Goal: Task Accomplishment & Management: Complete application form

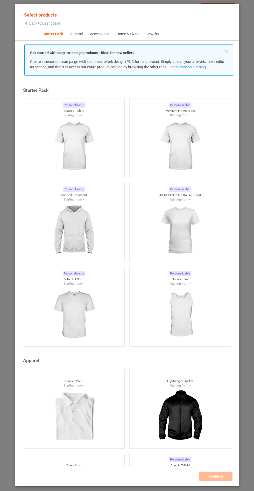
scroll to position [6, 0]
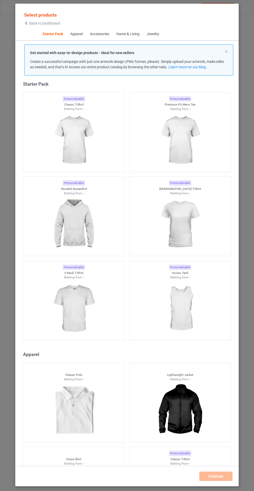
click at [79, 229] on img at bounding box center [73, 224] width 46 height 58
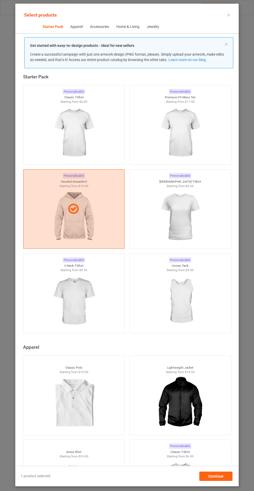
scroll to position [30, 0]
click at [213, 477] on span "Continue" at bounding box center [215, 476] width 15 height 4
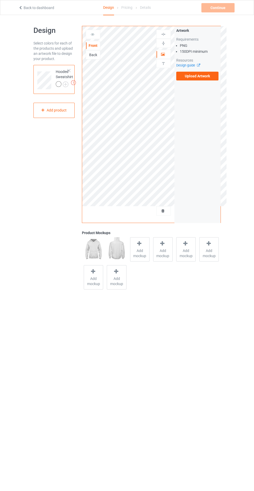
click at [205, 78] on label "Upload Artwork" at bounding box center [197, 76] width 42 height 9
click at [0, 0] on input "Upload Artwork" at bounding box center [0, 0] width 0 height 0
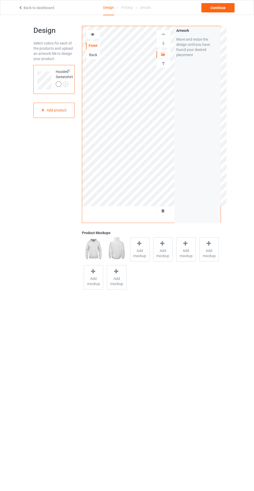
click at [144, 259] on div "Add mockup" at bounding box center [139, 249] width 19 height 24
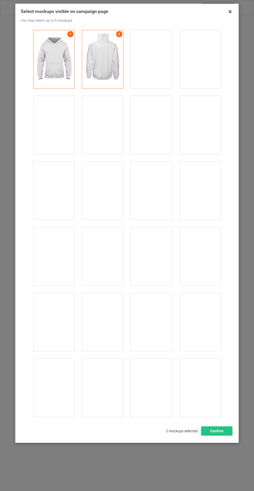
scroll to position [4176, 0]
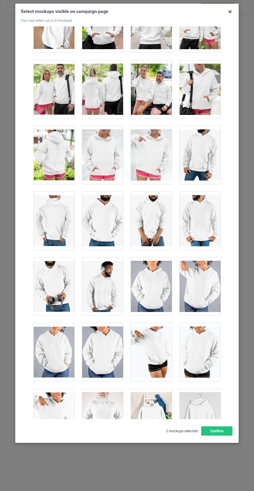
click at [95, 149] on div at bounding box center [102, 155] width 41 height 58
click at [208, 436] on button "Confirm" at bounding box center [216, 430] width 31 height 9
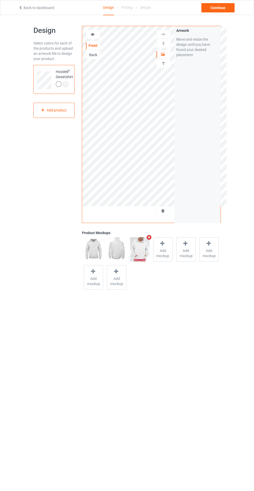
click at [61, 82] on div at bounding box center [59, 84] width 7 height 7
click at [0, 0] on img at bounding box center [0, 0] width 0 height 0
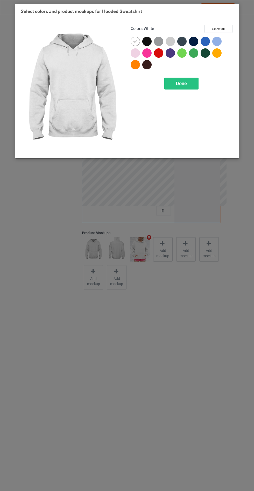
click at [146, 41] on div at bounding box center [146, 41] width 9 height 9
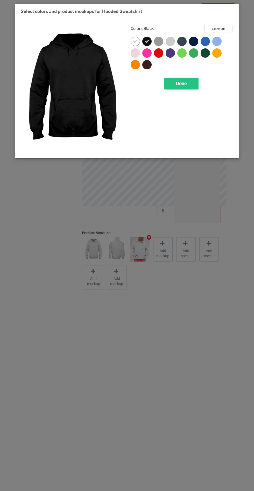
click at [155, 41] on div at bounding box center [158, 41] width 9 height 9
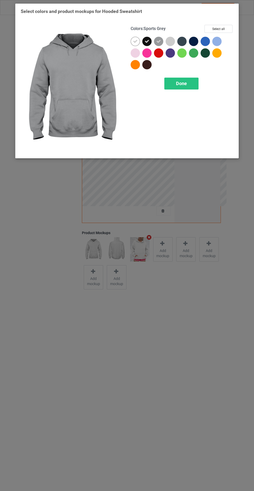
click at [170, 42] on div at bounding box center [169, 41] width 9 height 9
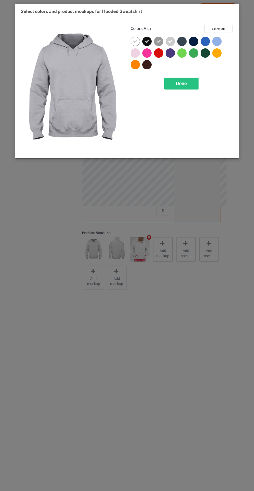
click at [182, 40] on div at bounding box center [181, 41] width 9 height 9
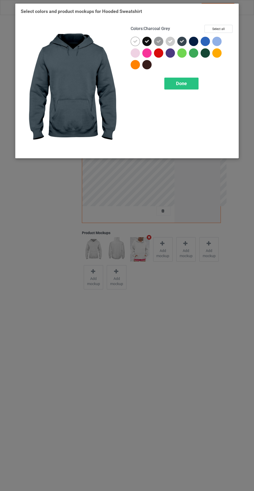
click at [196, 40] on div at bounding box center [193, 41] width 9 height 9
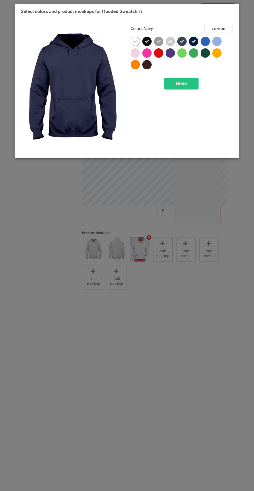
click at [169, 41] on icon at bounding box center [170, 41] width 5 height 5
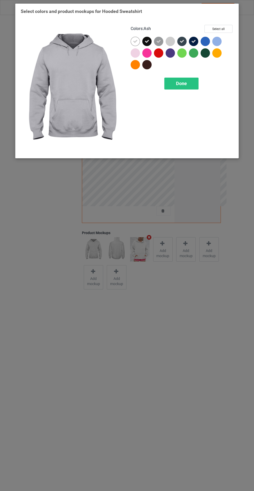
click at [178, 78] on div "Done" at bounding box center [181, 84] width 34 height 12
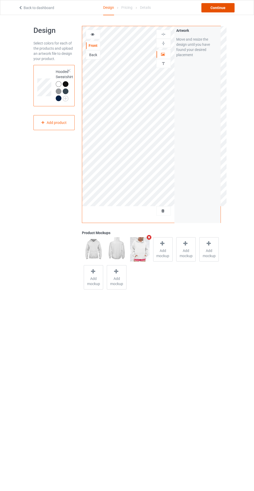
click at [209, 6] on div "Continue" at bounding box center [217, 7] width 33 height 9
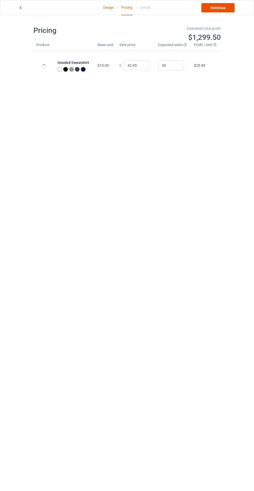
click at [225, 6] on link "Continue" at bounding box center [217, 7] width 33 height 9
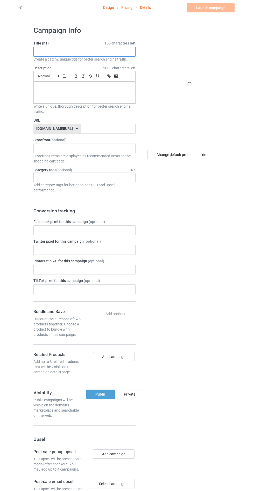
click at [120, 50] on input "text" at bounding box center [84, 52] width 102 height 10
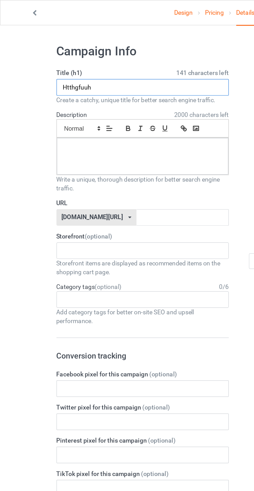
type input "Htthgfuuh"
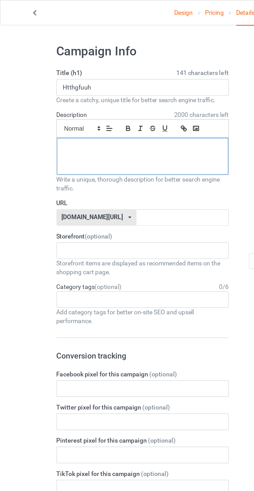
click at [119, 100] on div at bounding box center [84, 93] width 101 height 22
click at [105, 128] on input "text" at bounding box center [108, 129] width 55 height 10
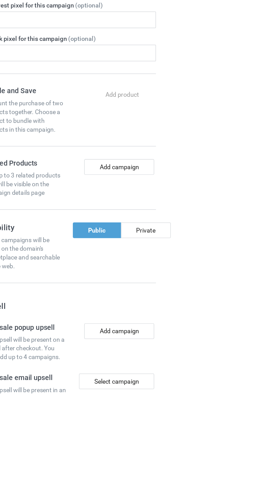
type input "Fhfyugrh"
click at [136, 393] on div "Private" at bounding box center [129, 394] width 29 height 9
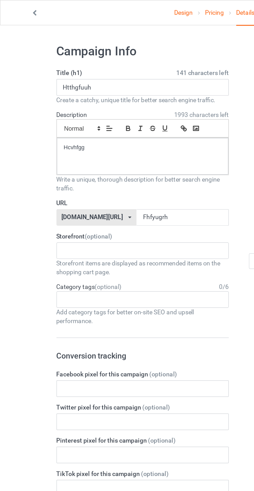
click at [21, 6] on icon at bounding box center [20, 7] width 4 height 4
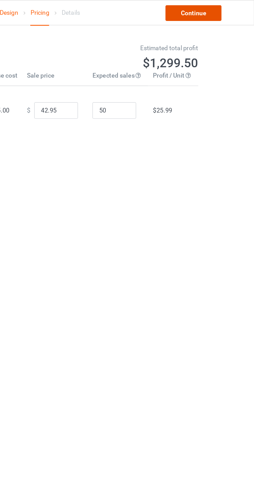
click at [223, 6] on link "Continue" at bounding box center [217, 7] width 33 height 9
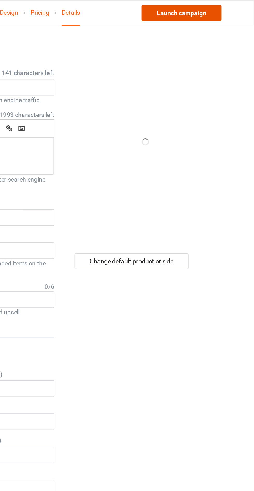
click at [223, 6] on link "Launch campaign" at bounding box center [210, 7] width 47 height 9
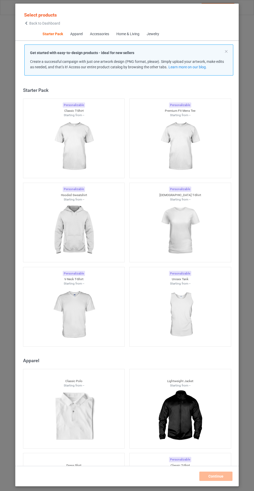
scroll to position [6, 0]
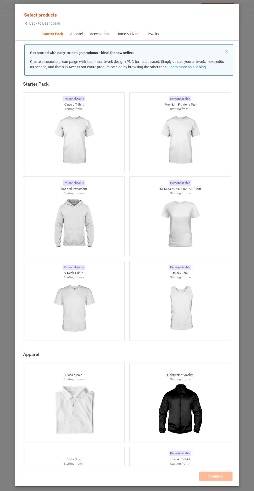
click at [84, 226] on img at bounding box center [73, 224] width 46 height 58
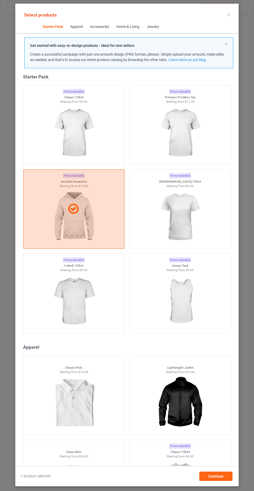
scroll to position [30, 0]
click at [215, 477] on span "Continue" at bounding box center [215, 476] width 15 height 4
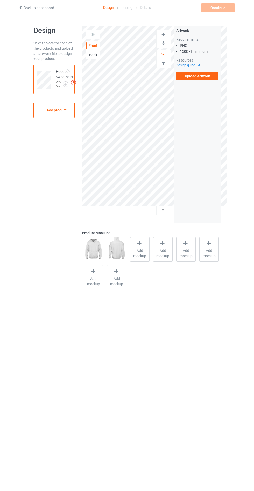
click at [207, 78] on label "Upload Artwork" at bounding box center [197, 76] width 42 height 9
click at [0, 0] on input "Upload Artwork" at bounding box center [0, 0] width 0 height 0
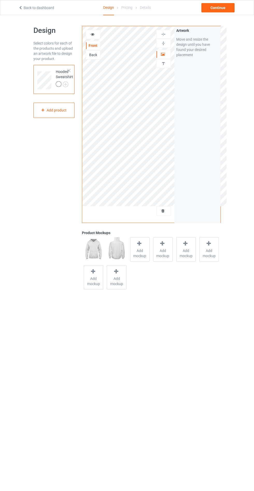
click at [138, 249] on span "Add mockup" at bounding box center [139, 253] width 19 height 10
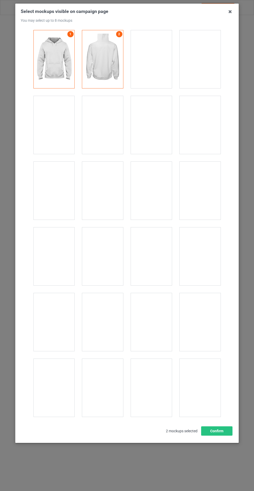
scroll to position [4176, 0]
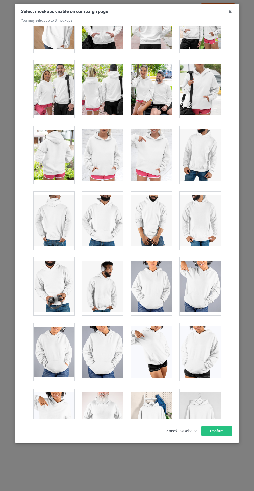
click at [101, 154] on div at bounding box center [102, 155] width 41 height 58
click at [206, 436] on button "Confirm" at bounding box center [216, 430] width 31 height 9
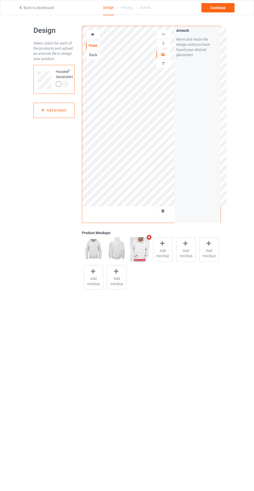
click at [0, 0] on img at bounding box center [0, 0] width 0 height 0
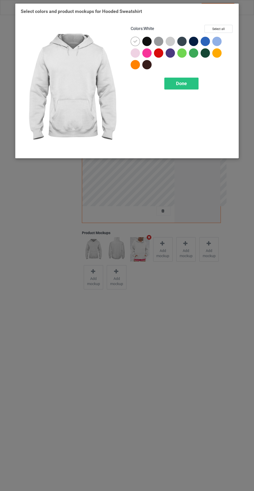
click at [143, 40] on div at bounding box center [146, 41] width 9 height 9
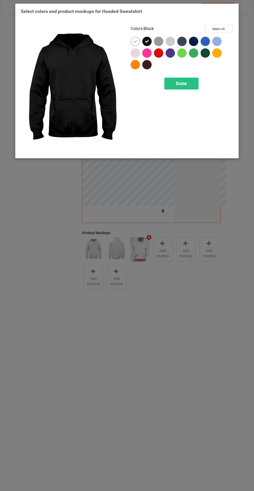
click at [158, 39] on div at bounding box center [158, 41] width 9 height 9
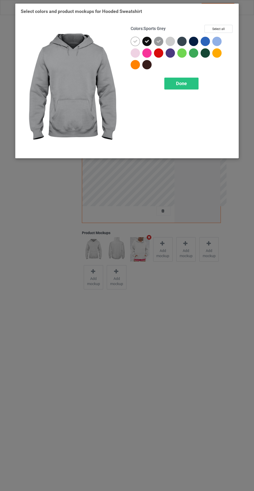
click at [183, 37] on div at bounding box center [181, 41] width 9 height 9
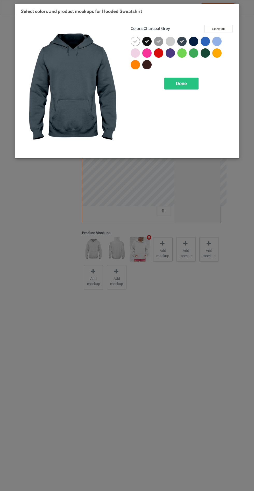
click at [193, 37] on div at bounding box center [193, 41] width 9 height 9
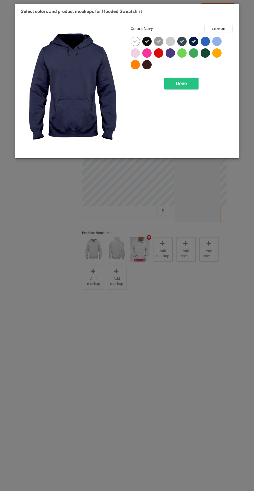
click at [172, 81] on div "Done" at bounding box center [181, 84] width 34 height 12
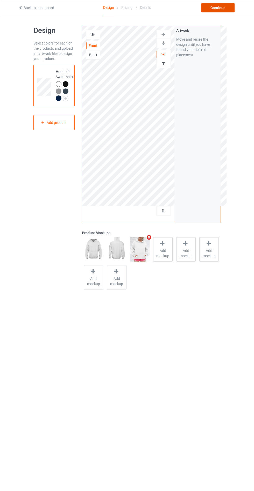
click at [212, 5] on div "Continue" at bounding box center [217, 7] width 33 height 9
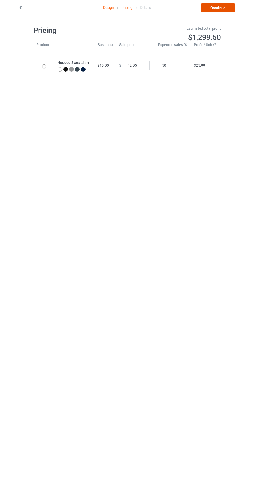
click at [216, 7] on link "Continue" at bounding box center [217, 7] width 33 height 9
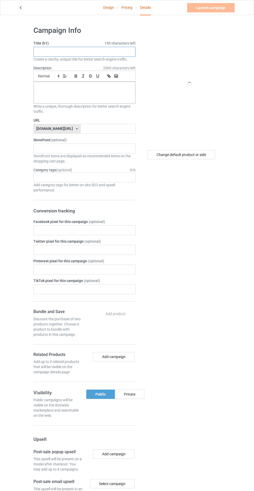
click at [85, 51] on input "text" at bounding box center [84, 52] width 102 height 10
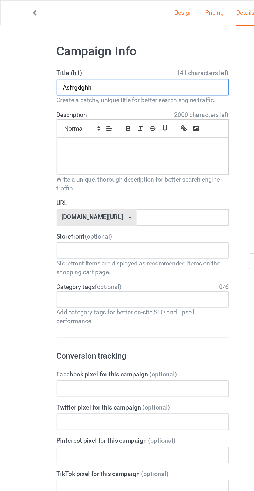
type input "Asfrgdghh"
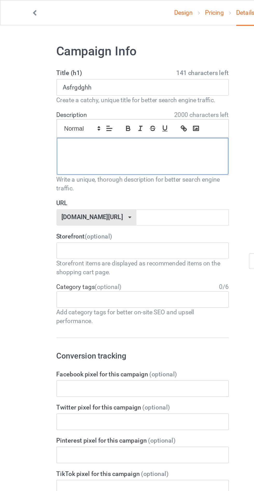
click at [51, 85] on div at bounding box center [84, 93] width 101 height 22
click at [81, 129] on input "text" at bounding box center [108, 129] width 55 height 10
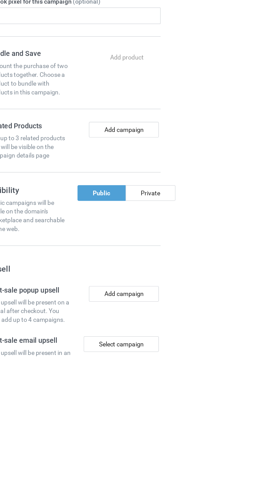
type input "Asfryhfth"
click at [124, 392] on div "Private" at bounding box center [129, 394] width 29 height 9
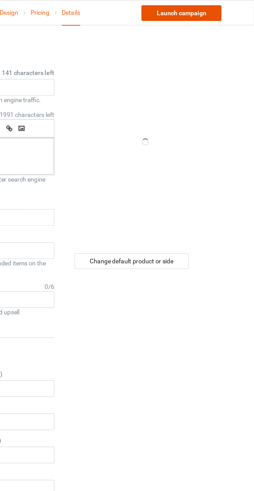
click at [198, 9] on link "Launch campaign" at bounding box center [210, 7] width 47 height 9
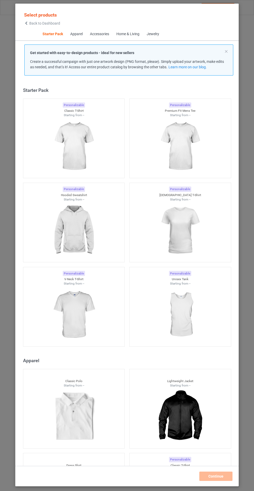
scroll to position [6, 0]
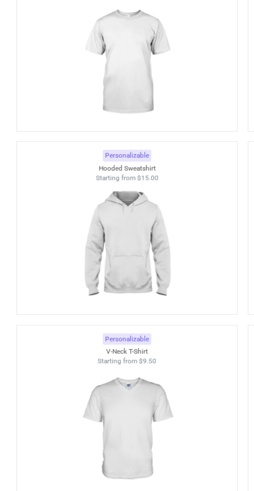
click at [61, 234] on img at bounding box center [73, 224] width 46 height 58
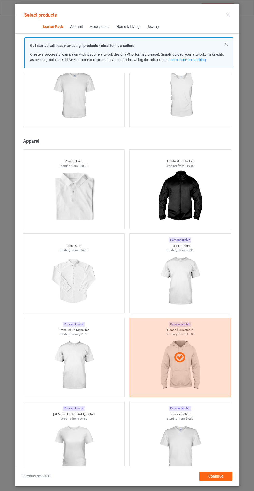
scroll to position [30, 0]
click at [204, 474] on div "Continue" at bounding box center [215, 476] width 33 height 9
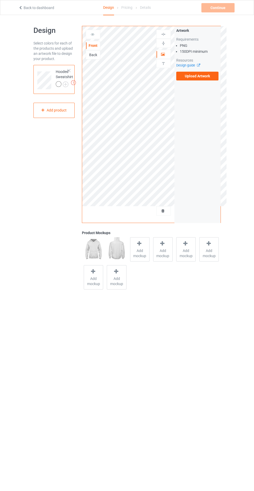
click at [137, 256] on span "Add mockup" at bounding box center [139, 253] width 19 height 10
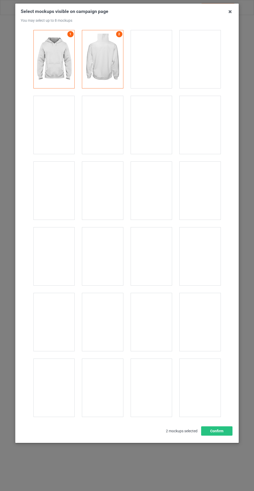
scroll to position [4176, 0]
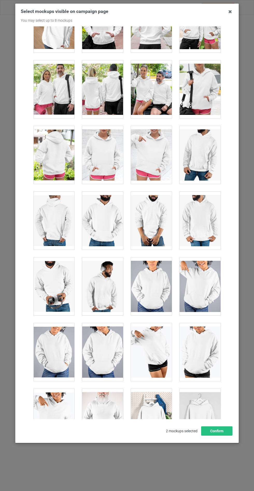
click at [106, 152] on div at bounding box center [102, 155] width 41 height 58
click at [206, 436] on button "Confirm" at bounding box center [216, 430] width 31 height 9
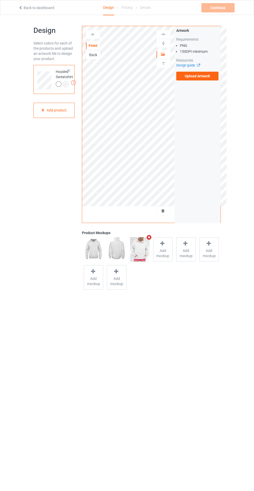
click at [0, 0] on img at bounding box center [0, 0] width 0 height 0
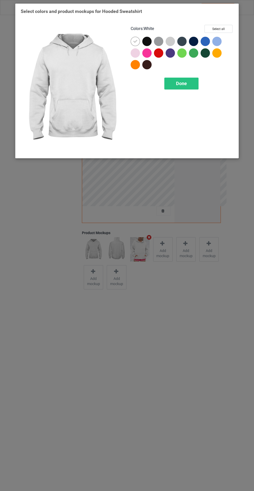
click at [142, 42] on div at bounding box center [146, 41] width 9 height 9
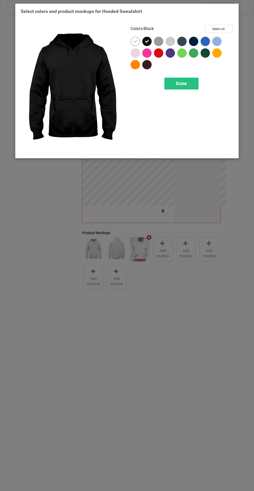
click at [158, 40] on div at bounding box center [158, 41] width 9 height 9
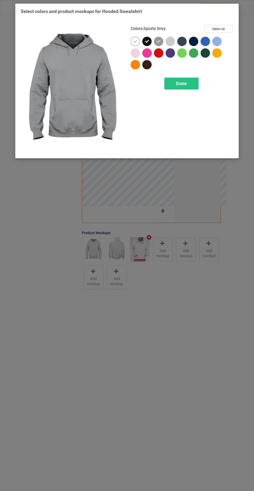
click at [180, 42] on div at bounding box center [181, 41] width 9 height 9
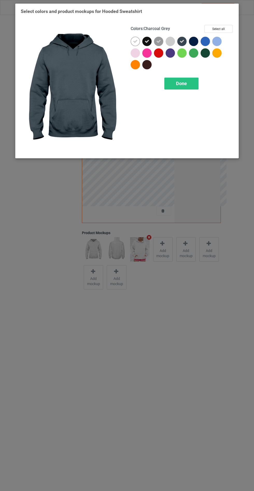
click at [192, 39] on div at bounding box center [193, 41] width 9 height 9
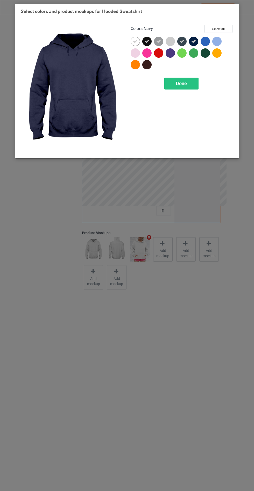
click at [170, 81] on div "Done" at bounding box center [181, 84] width 34 height 12
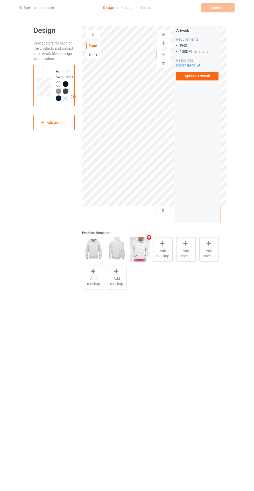
click at [186, 78] on label "Upload Artwork" at bounding box center [197, 76] width 42 height 9
click at [0, 0] on input "Upload Artwork" at bounding box center [0, 0] width 0 height 0
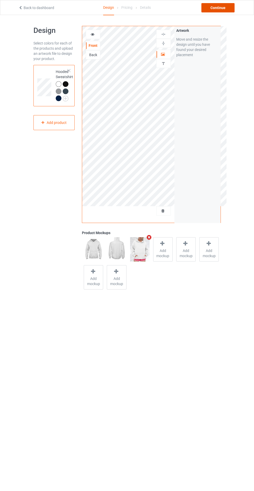
click at [221, 8] on div "Continue" at bounding box center [217, 7] width 33 height 9
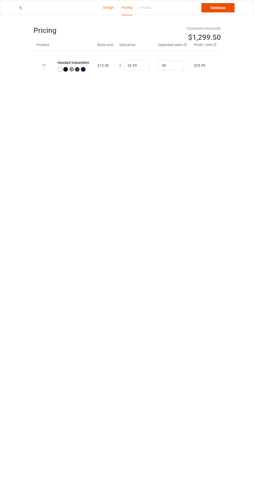
click at [221, 8] on link "Continue" at bounding box center [217, 7] width 33 height 9
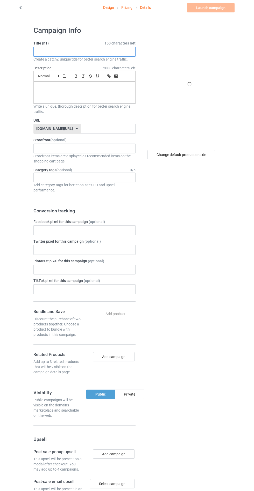
click at [117, 54] on input "text" at bounding box center [84, 52] width 102 height 10
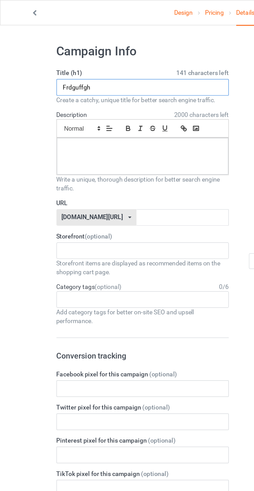
type input "Frdguffgh"
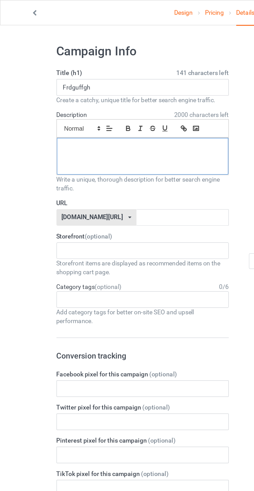
click at [54, 96] on div at bounding box center [84, 93] width 101 height 22
click at [81, 132] on input "text" at bounding box center [108, 129] width 55 height 10
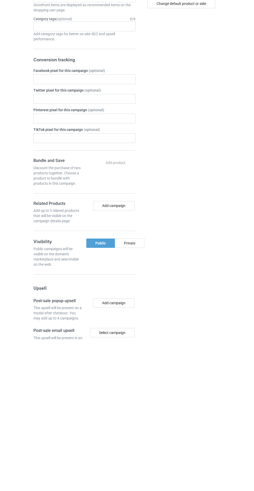
type input "Drvfuffjgg"
click at [122, 394] on div "Private" at bounding box center [129, 394] width 29 height 9
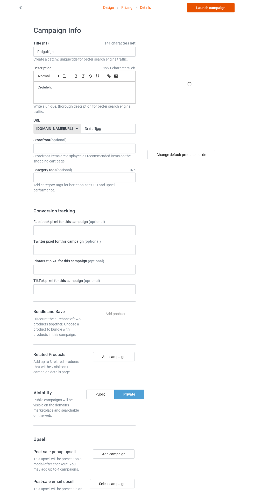
click at [201, 8] on link "Launch campaign" at bounding box center [210, 7] width 47 height 9
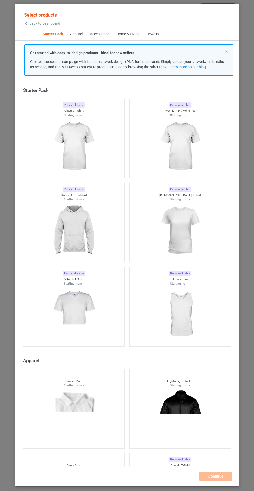
scroll to position [6, 0]
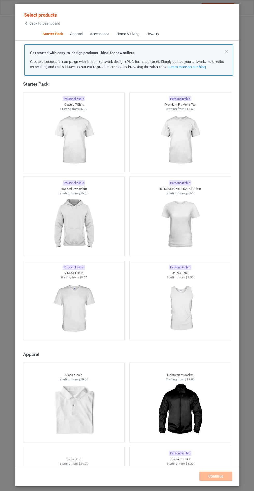
click at [74, 235] on img at bounding box center [73, 224] width 46 height 58
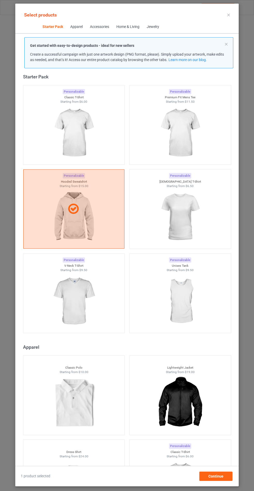
click at [165, 138] on img at bounding box center [180, 133] width 46 height 58
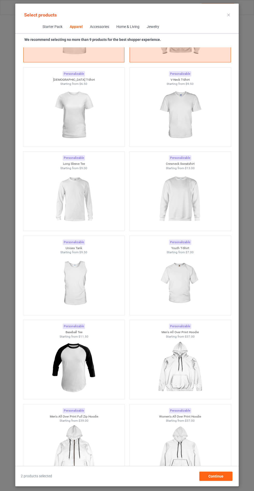
scroll to position [520, 0]
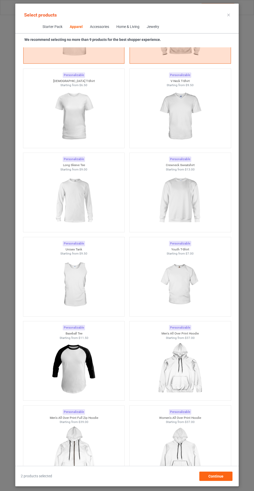
click at [165, 194] on img at bounding box center [180, 201] width 46 height 58
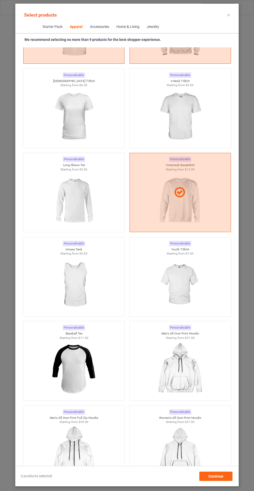
scroll to position [30, 0]
click at [203, 479] on div "Continue" at bounding box center [215, 476] width 33 height 9
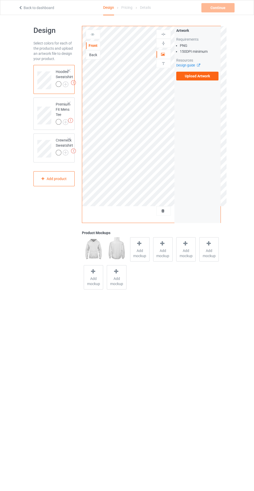
click at [132, 245] on div "Add mockup" at bounding box center [139, 249] width 19 height 24
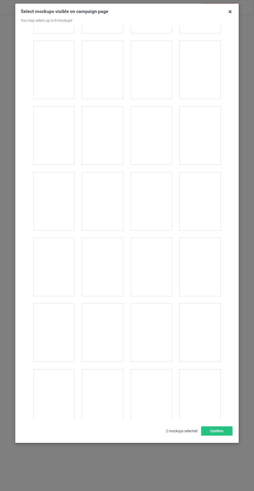
scroll to position [4176, 0]
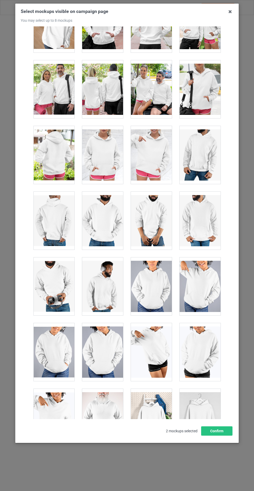
click at [100, 150] on div at bounding box center [102, 155] width 41 height 58
click at [204, 436] on button "Confirm" at bounding box center [216, 430] width 31 height 9
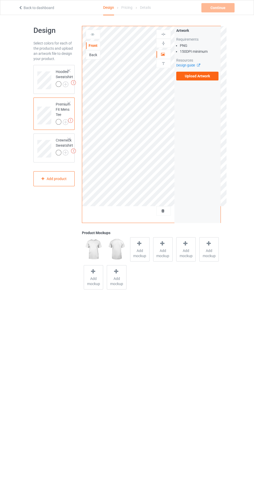
click at [139, 254] on span "Add mockup" at bounding box center [139, 253] width 19 height 10
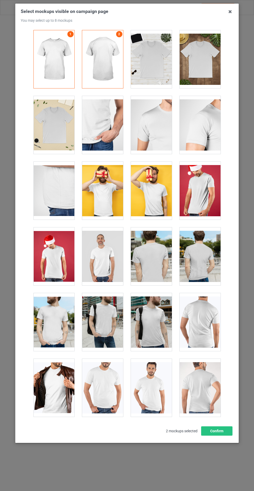
click at [229, 12] on icon at bounding box center [230, 12] width 8 height 8
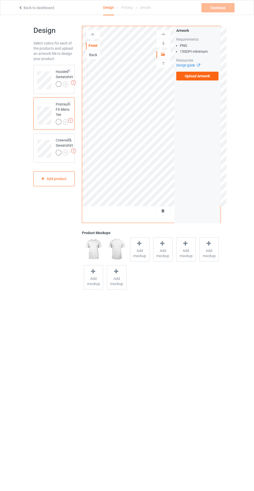
click at [45, 136] on td at bounding box center [45, 147] width 16 height 23
click at [140, 256] on span "Add mockup" at bounding box center [139, 253] width 19 height 10
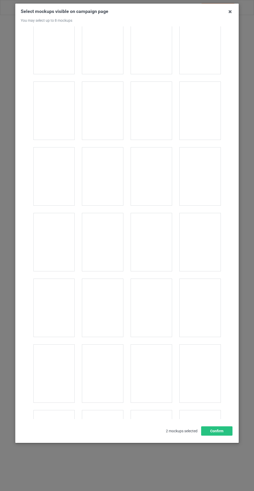
scroll to position [2273, 0]
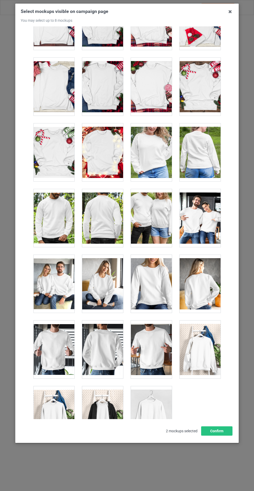
click at [229, 12] on icon at bounding box center [230, 12] width 8 height 8
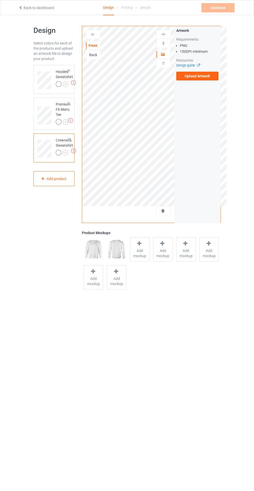
click at [0, 0] on img at bounding box center [0, 0] width 0 height 0
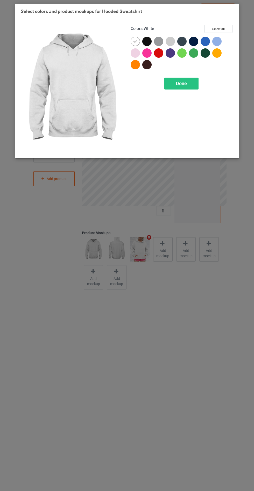
click at [147, 39] on div at bounding box center [146, 41] width 9 height 9
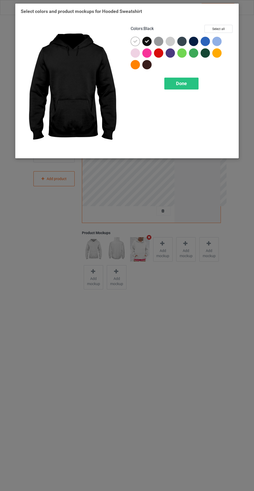
click at [159, 41] on div at bounding box center [158, 41] width 9 height 9
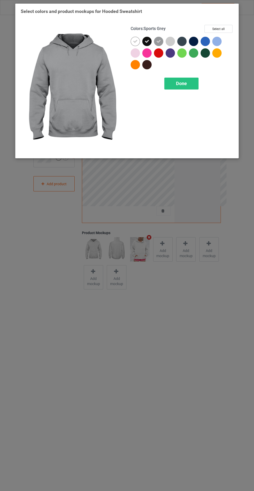
click at [187, 41] on div at bounding box center [183, 43] width 12 height 12
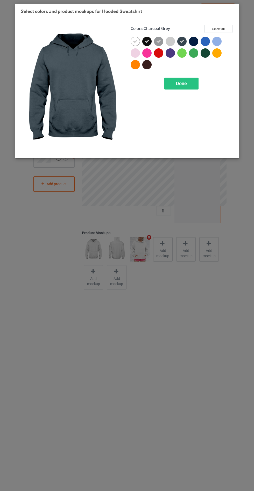
click at [192, 39] on div at bounding box center [193, 41] width 9 height 9
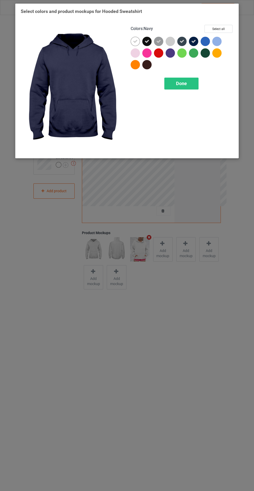
click at [174, 79] on div "Done" at bounding box center [181, 84] width 34 height 12
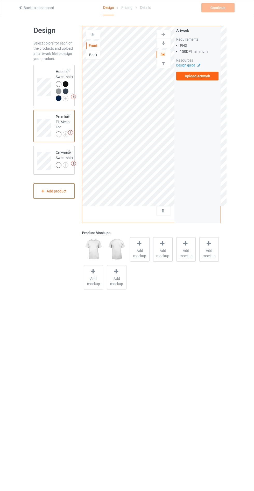
click at [0, 0] on img at bounding box center [0, 0] width 0 height 0
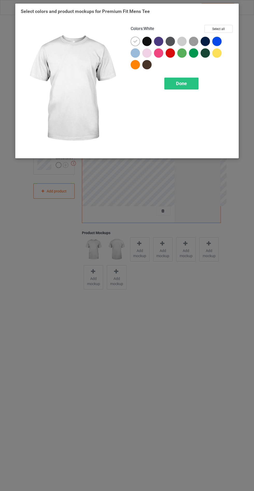
click at [152, 37] on div at bounding box center [148, 43] width 12 height 12
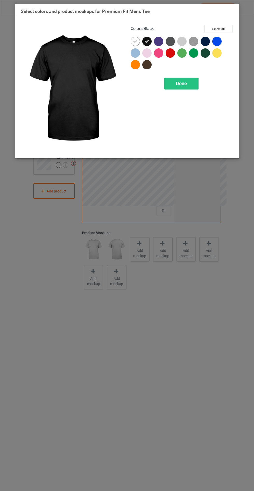
click at [170, 41] on div at bounding box center [169, 41] width 9 height 9
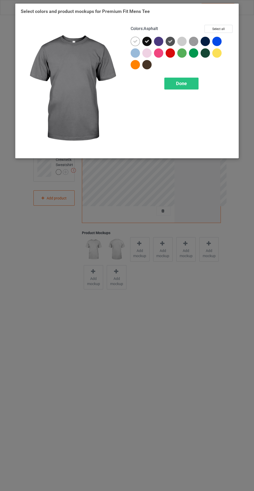
click at [188, 44] on div at bounding box center [183, 43] width 12 height 12
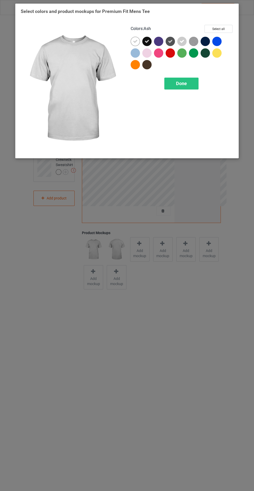
click at [207, 41] on div at bounding box center [204, 41] width 9 height 9
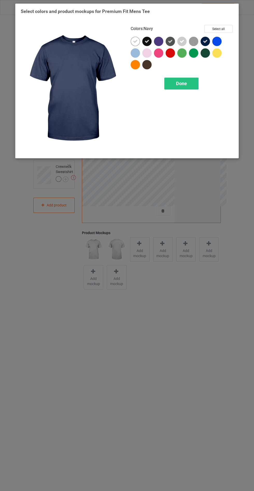
click at [175, 43] on div at bounding box center [171, 43] width 12 height 12
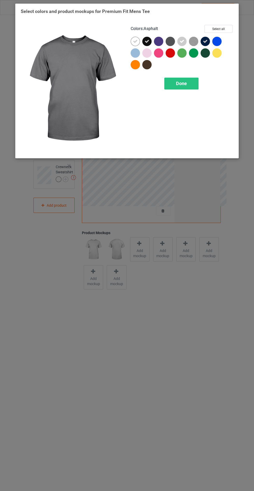
click at [192, 41] on img at bounding box center [193, 41] width 9 height 9
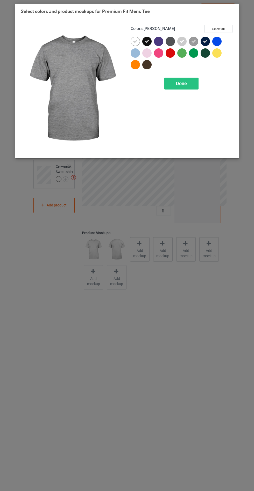
click at [171, 45] on div at bounding box center [169, 41] width 9 height 9
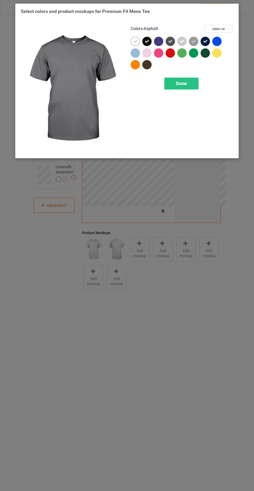
click at [182, 41] on icon at bounding box center [181, 41] width 5 height 5
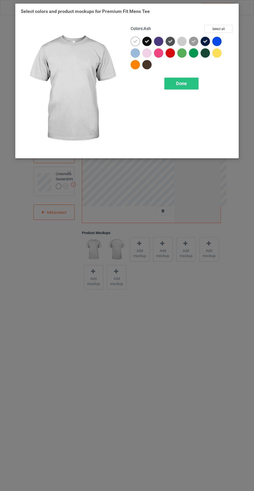
click at [206, 54] on div at bounding box center [204, 52] width 9 height 9
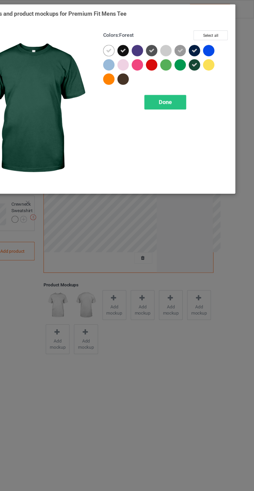
click at [137, 50] on div at bounding box center [134, 52] width 9 height 9
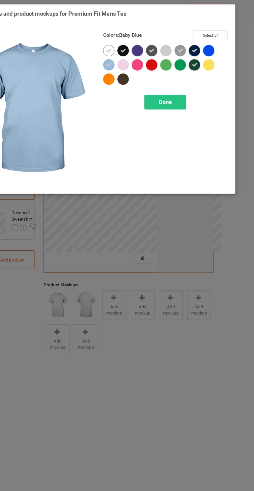
click at [143, 49] on div at bounding box center [148, 54] width 12 height 12
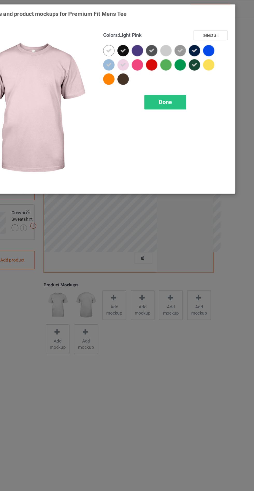
click at [174, 81] on div "Done" at bounding box center [181, 84] width 34 height 12
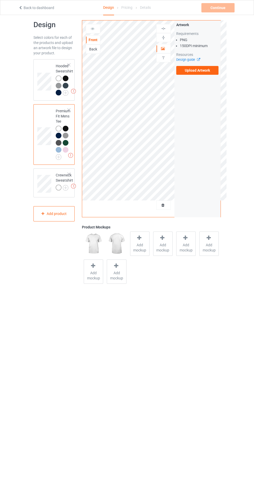
scroll to position [6, 0]
click at [0, 0] on img at bounding box center [0, 0] width 0 height 0
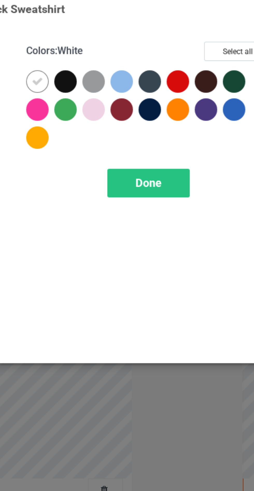
click at [147, 41] on div at bounding box center [146, 41] width 9 height 9
click at [161, 41] on div at bounding box center [158, 41] width 9 height 9
click at [181, 43] on div at bounding box center [181, 41] width 9 height 9
click at [182, 53] on div at bounding box center [181, 52] width 9 height 9
click at [158, 54] on div at bounding box center [158, 52] width 9 height 9
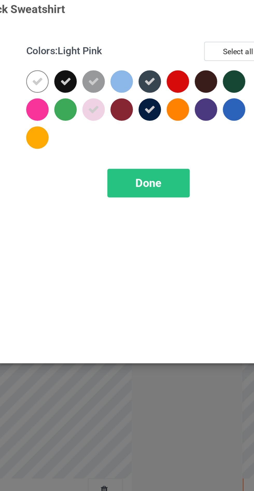
click at [170, 42] on div at bounding box center [169, 41] width 9 height 9
click at [177, 83] on span "Done" at bounding box center [181, 83] width 11 height 5
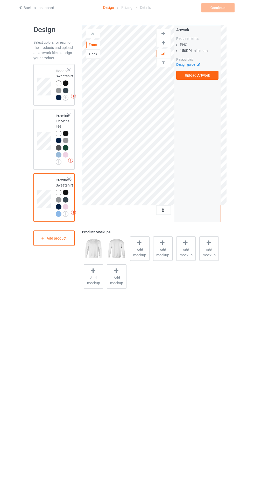
scroll to position [1, 0]
click at [45, 123] on td at bounding box center [45, 139] width 16 height 56
click at [143, 252] on span "Add mockup" at bounding box center [139, 252] width 19 height 10
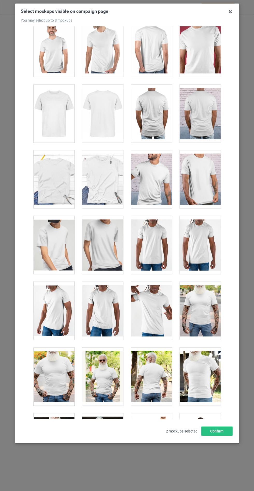
scroll to position [656, 0]
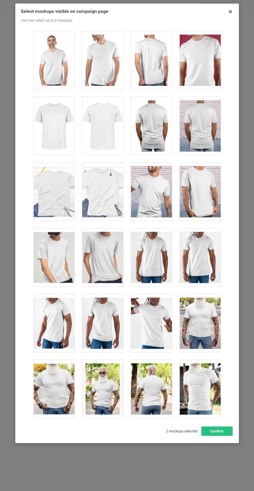
click at [107, 201] on div at bounding box center [102, 192] width 41 height 58
click at [221, 436] on button "Confirm" at bounding box center [216, 430] width 31 height 9
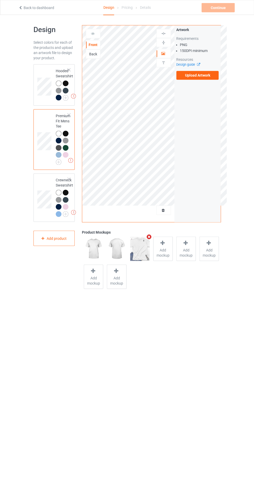
click at [49, 179] on td at bounding box center [45, 197] width 16 height 44
click at [138, 250] on span "Add mockup" at bounding box center [139, 252] width 19 height 10
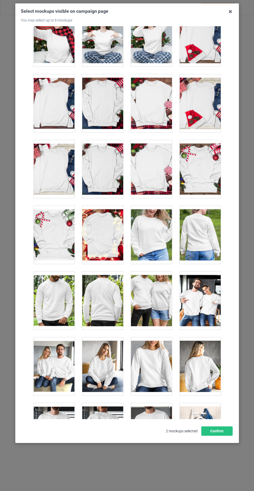
scroll to position [2273, 0]
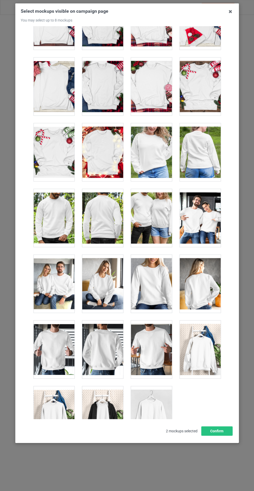
click at [153, 271] on div at bounding box center [151, 284] width 41 height 58
click at [151, 273] on div at bounding box center [151, 284] width 41 height 58
click at [197, 351] on div at bounding box center [199, 350] width 41 height 58
click at [217, 436] on button "Confirm" at bounding box center [216, 430] width 31 height 9
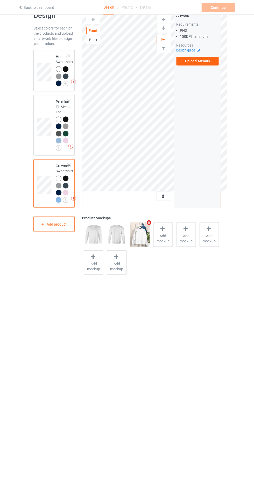
click at [48, 107] on td at bounding box center [45, 125] width 16 height 56
click at [45, 57] on td at bounding box center [45, 70] width 16 height 37
click at [187, 63] on label "Upload Artwork" at bounding box center [197, 61] width 42 height 9
click at [0, 0] on input "Upload Artwork" at bounding box center [0, 0] width 0 height 0
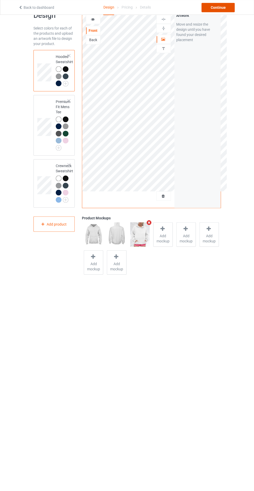
click at [211, 6] on div "Continue" at bounding box center [217, 7] width 33 height 9
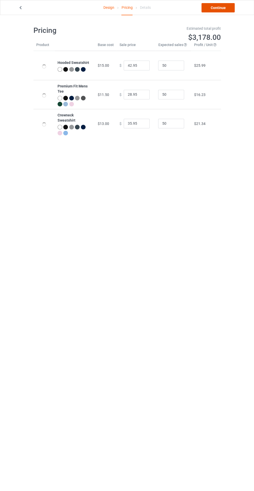
click at [213, 8] on link "Continue" at bounding box center [217, 7] width 33 height 9
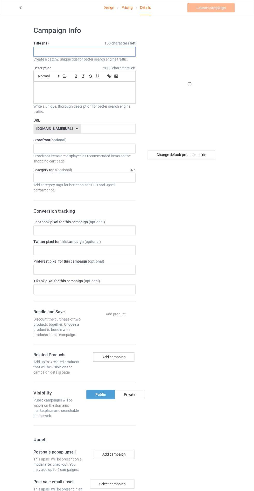
click at [120, 52] on input "text" at bounding box center [84, 52] width 102 height 10
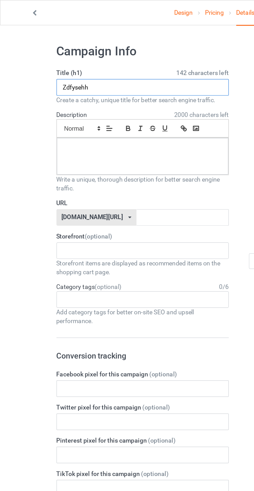
type input "Zdfysehh"
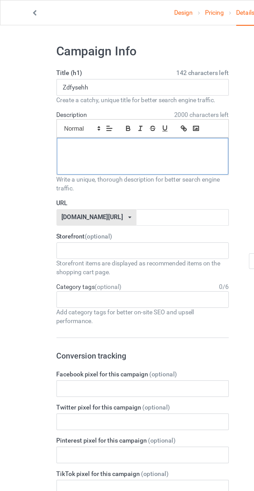
click at [53, 94] on div at bounding box center [84, 93] width 101 height 22
click at [81, 127] on input "text" at bounding box center [108, 129] width 55 height 10
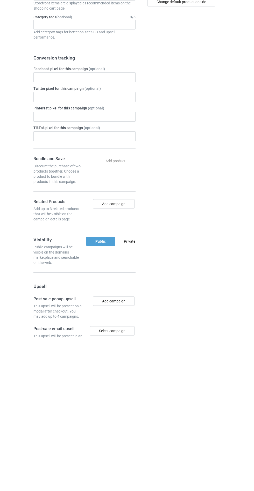
type input "Xrydrhhh"
click at [129, 393] on div "Private" at bounding box center [129, 394] width 29 height 9
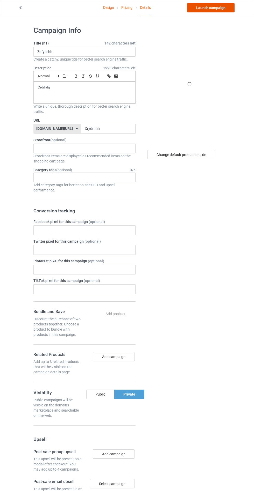
click at [198, 3] on link "Launch campaign" at bounding box center [210, 7] width 47 height 9
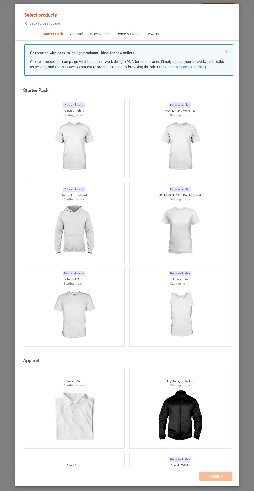
scroll to position [6, 0]
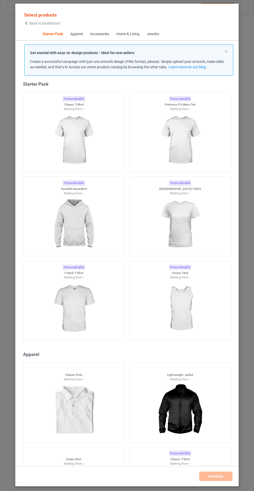
click at [77, 231] on img at bounding box center [73, 224] width 46 height 58
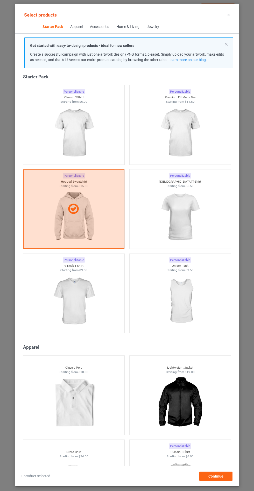
click at [195, 145] on img at bounding box center [180, 133] width 46 height 58
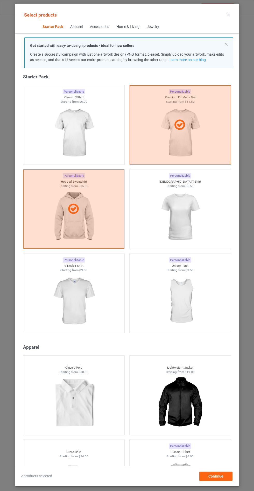
scroll to position [30, 0]
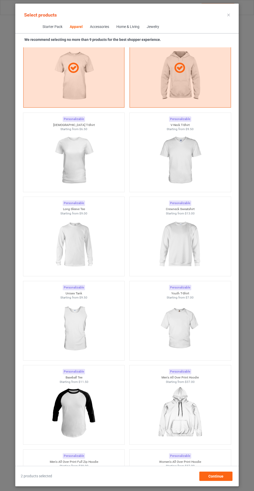
scroll to position [479, 0]
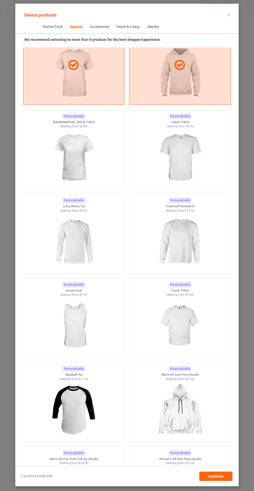
click at [192, 213] on img at bounding box center [180, 242] width 46 height 58
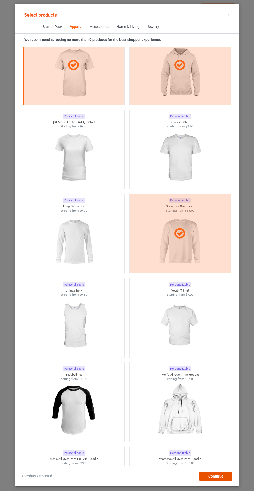
click at [219, 480] on div "Continue" at bounding box center [215, 476] width 33 height 9
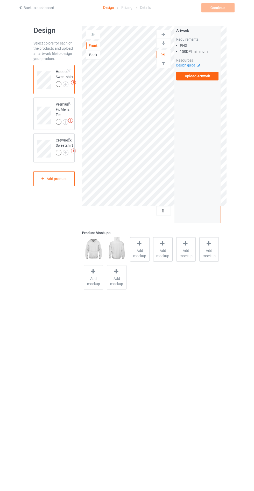
click at [140, 253] on span "Add mockup" at bounding box center [139, 253] width 19 height 10
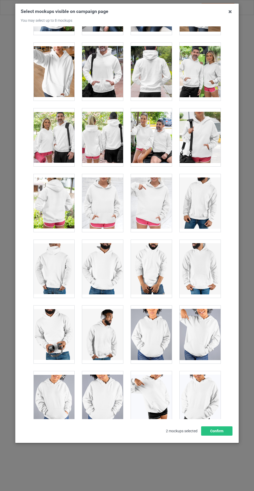
scroll to position [4121, 0]
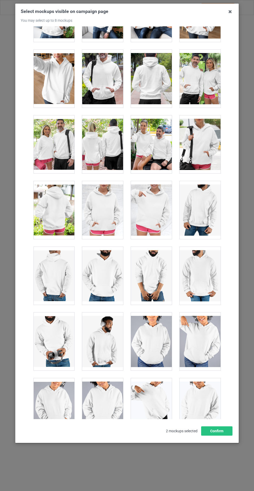
click at [103, 202] on div at bounding box center [102, 210] width 41 height 58
click at [215, 436] on button "Confirm" at bounding box center [216, 430] width 31 height 9
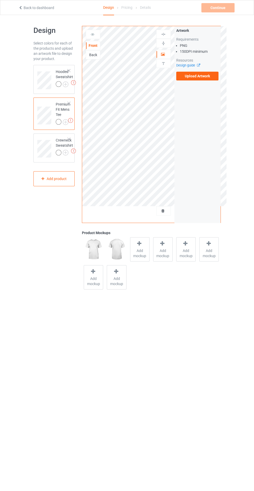
click at [145, 255] on span "Add mockup" at bounding box center [139, 253] width 19 height 10
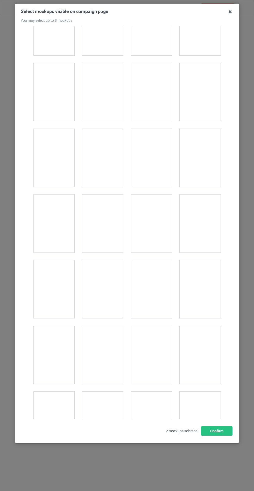
scroll to position [624, 0]
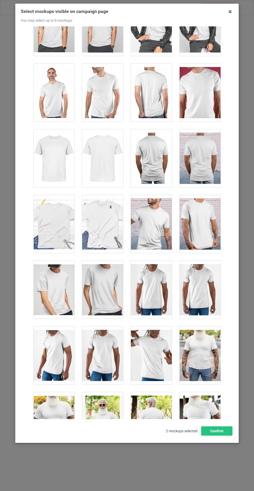
click at [119, 236] on div at bounding box center [102, 224] width 41 height 58
click at [50, 230] on div at bounding box center [53, 224] width 41 height 58
click at [109, 233] on div at bounding box center [102, 224] width 41 height 58
click at [219, 436] on button "Confirm" at bounding box center [216, 430] width 31 height 9
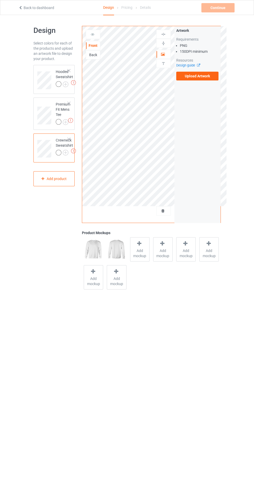
click at [138, 250] on span "Add mockup" at bounding box center [139, 253] width 19 height 10
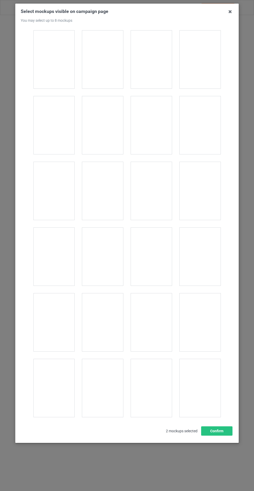
scroll to position [2273, 0]
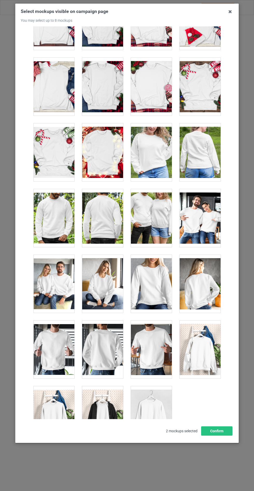
click at [202, 340] on div at bounding box center [199, 350] width 41 height 58
click at [213, 436] on button "Confirm" at bounding box center [216, 430] width 31 height 9
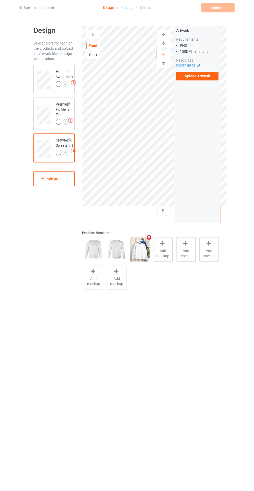
click at [0, 0] on img at bounding box center [0, 0] width 0 height 0
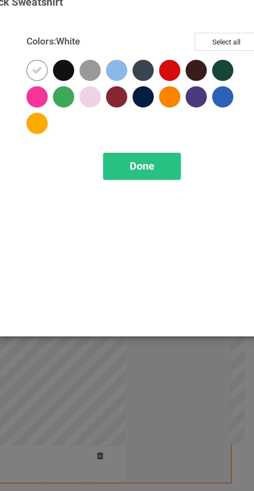
click at [149, 41] on div at bounding box center [146, 41] width 9 height 9
click at [161, 43] on div at bounding box center [158, 41] width 9 height 9
click at [169, 41] on div at bounding box center [169, 41] width 9 height 9
click at [184, 43] on div at bounding box center [181, 41] width 9 height 9
click at [183, 52] on div at bounding box center [181, 52] width 9 height 9
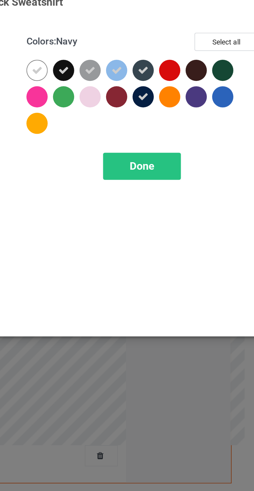
click at [158, 52] on div at bounding box center [158, 52] width 9 height 9
click at [181, 79] on div "Done" at bounding box center [181, 84] width 34 height 12
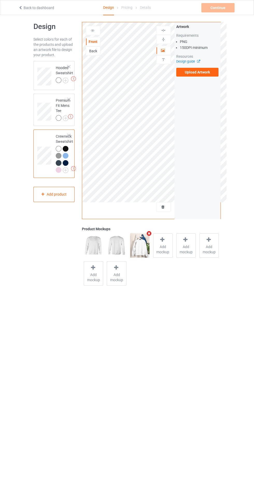
scroll to position [4, 0]
click at [0, 0] on img at bounding box center [0, 0] width 0 height 0
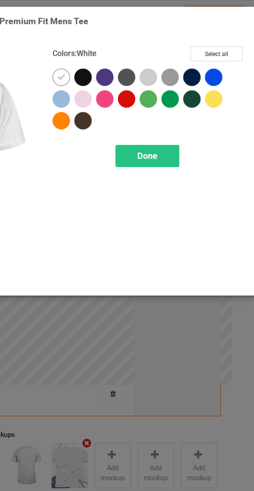
click at [137, 51] on div at bounding box center [134, 52] width 9 height 9
click at [147, 51] on div at bounding box center [146, 52] width 9 height 9
click at [145, 40] on div at bounding box center [146, 41] width 9 height 9
click at [171, 42] on div at bounding box center [169, 41] width 9 height 9
click at [194, 43] on img at bounding box center [193, 41] width 9 height 9
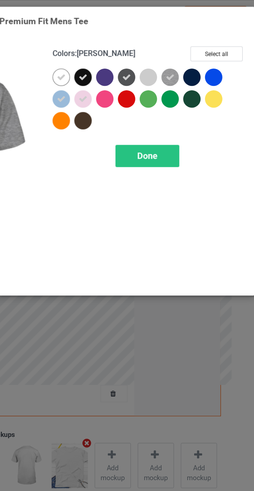
click at [207, 40] on div at bounding box center [204, 41] width 9 height 9
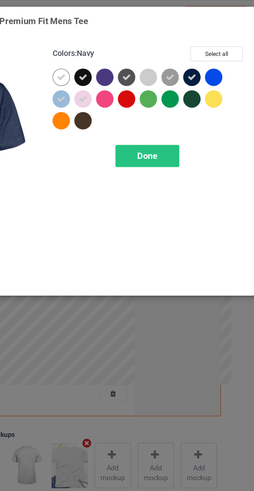
click at [180, 81] on span "Done" at bounding box center [181, 83] width 11 height 5
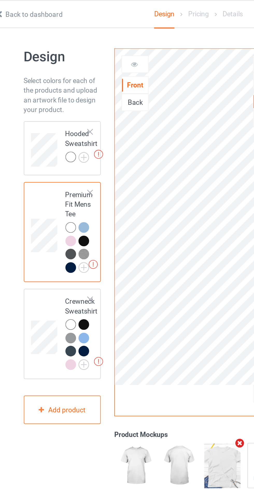
click at [0, 0] on img at bounding box center [0, 0] width 0 height 0
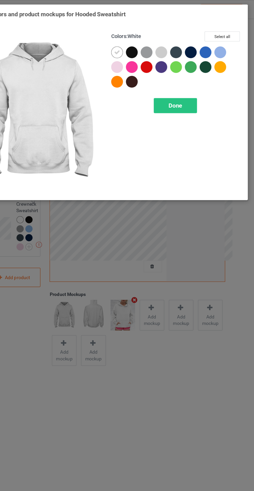
click at [145, 42] on div at bounding box center [146, 41] width 9 height 9
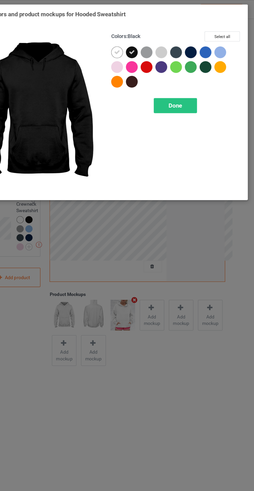
click at [157, 40] on div at bounding box center [158, 41] width 9 height 9
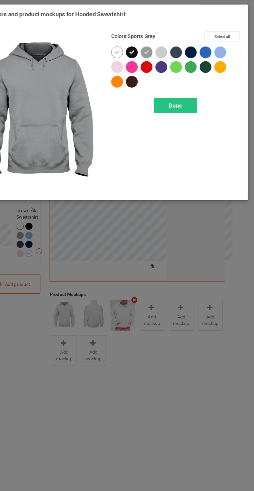
click at [180, 40] on div at bounding box center [181, 41] width 9 height 9
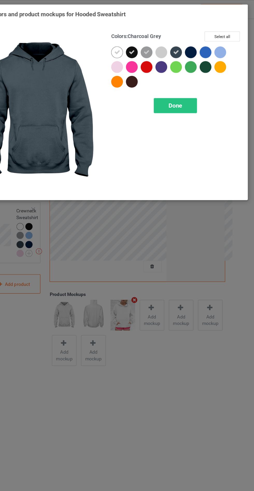
click at [194, 41] on div at bounding box center [193, 41] width 9 height 9
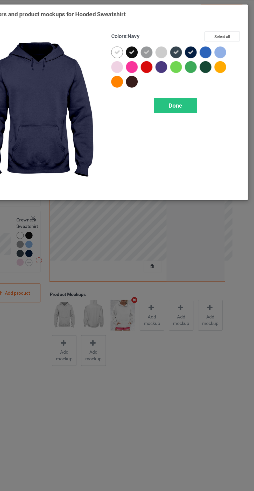
click at [183, 85] on span "Done" at bounding box center [181, 83] width 11 height 5
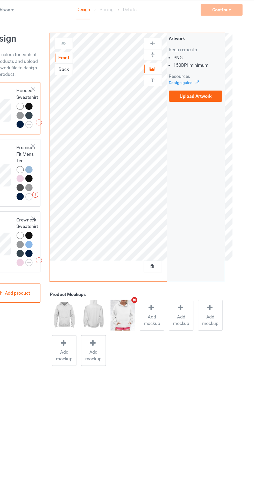
click at [211, 78] on label "Upload Artwork" at bounding box center [197, 76] width 42 height 9
click at [0, 0] on input "Upload Artwork" at bounding box center [0, 0] width 0 height 0
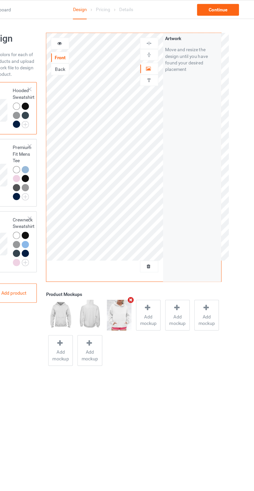
click at [140, 340] on body "Back to dashboard Design Pricing Details Continue Design Select colors for each…" at bounding box center [127, 260] width 254 height 491
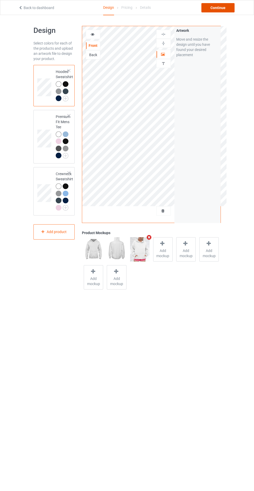
click at [209, 8] on div "Continue" at bounding box center [217, 7] width 33 height 9
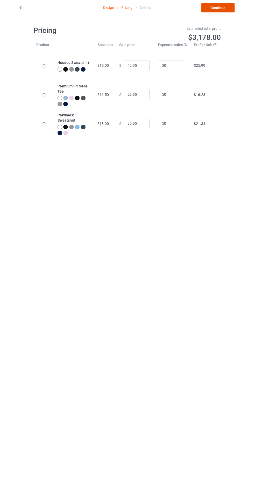
click at [214, 6] on link "Continue" at bounding box center [217, 7] width 33 height 9
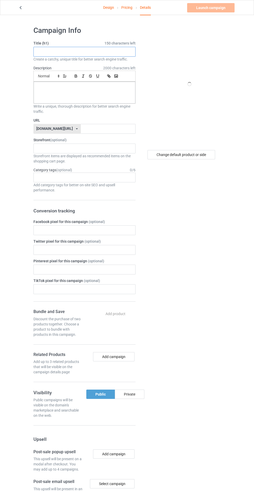
click at [54, 50] on input "text" at bounding box center [84, 52] width 102 height 10
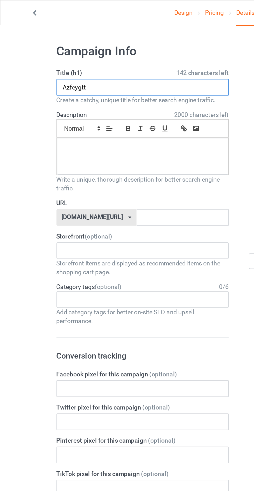
type input "Azfeygtt"
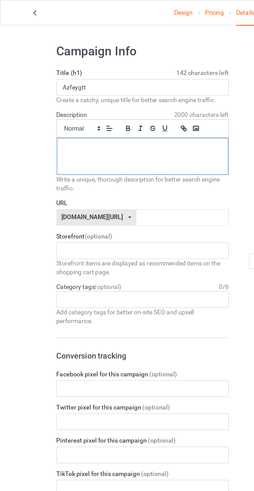
click at [54, 98] on div at bounding box center [84, 93] width 101 height 22
click at [81, 128] on input "text" at bounding box center [108, 129] width 55 height 10
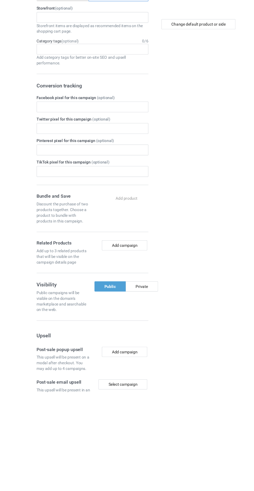
type input "Setcduhggh"
click at [125, 390] on div "Private" at bounding box center [129, 394] width 29 height 9
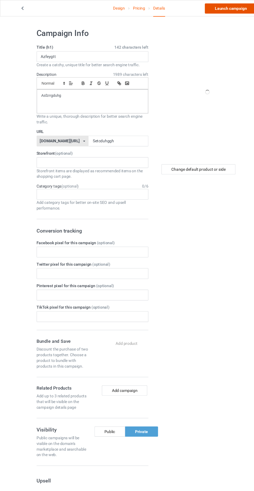
click at [197, 10] on link "Launch campaign" at bounding box center [210, 7] width 47 height 9
